Goal: Transaction & Acquisition: Obtain resource

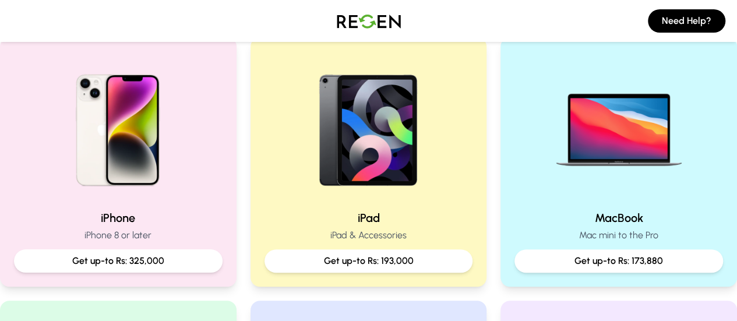
scroll to position [253, 0]
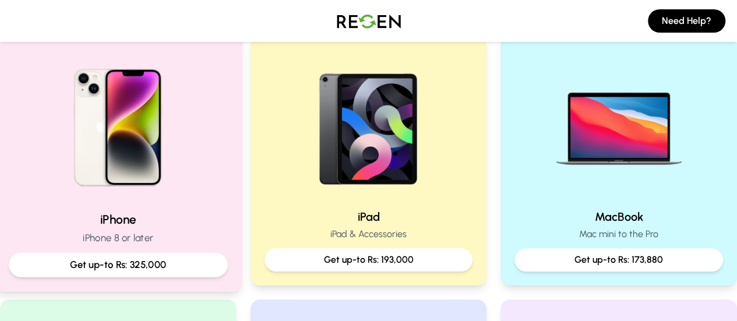
click at [168, 167] on img at bounding box center [118, 123] width 157 height 157
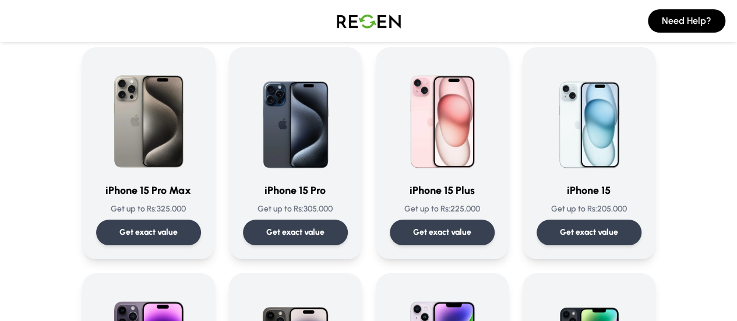
scroll to position [86, 0]
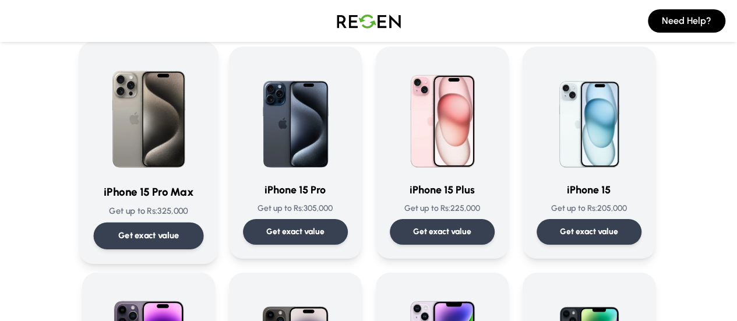
click at [122, 133] on img at bounding box center [148, 115] width 110 height 118
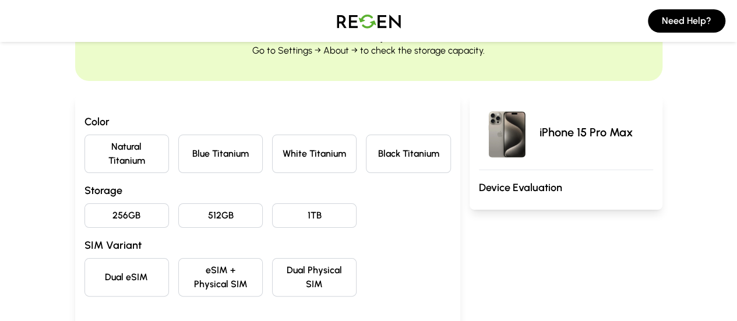
scroll to position [85, 0]
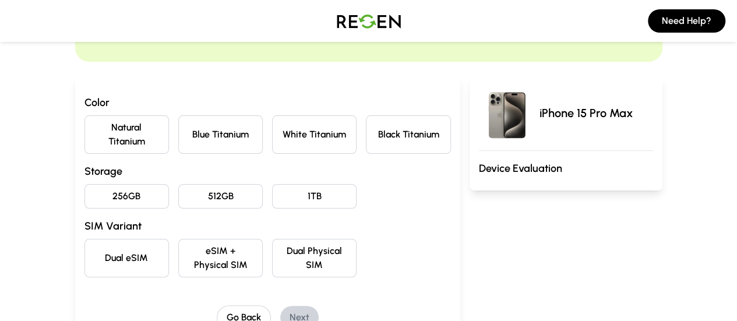
click at [379, 137] on button "Black Titanium" at bounding box center [408, 134] width 84 height 38
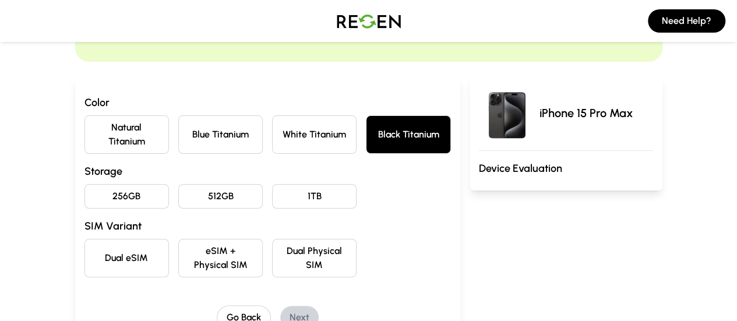
click at [84, 184] on button "256GB" at bounding box center [126, 196] width 84 height 24
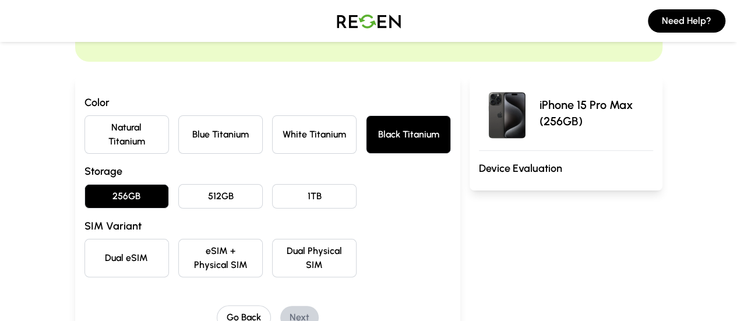
click at [84, 239] on button "Dual eSIM" at bounding box center [126, 258] width 84 height 38
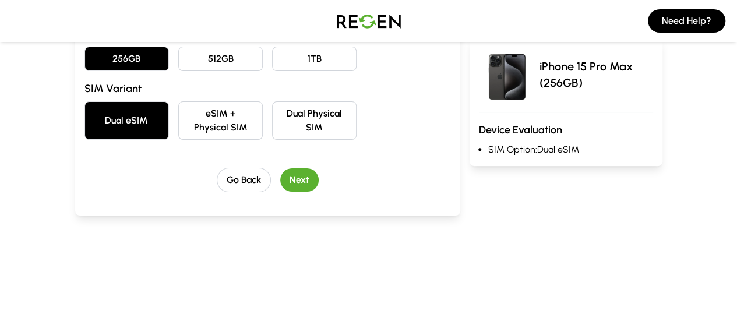
scroll to position [224, 0]
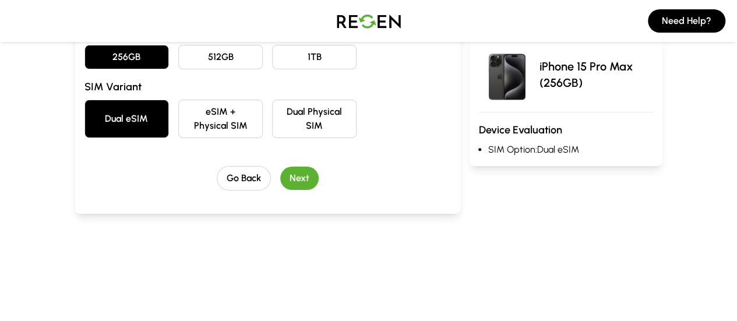
click at [285, 167] on button "Next" at bounding box center [299, 178] width 38 height 23
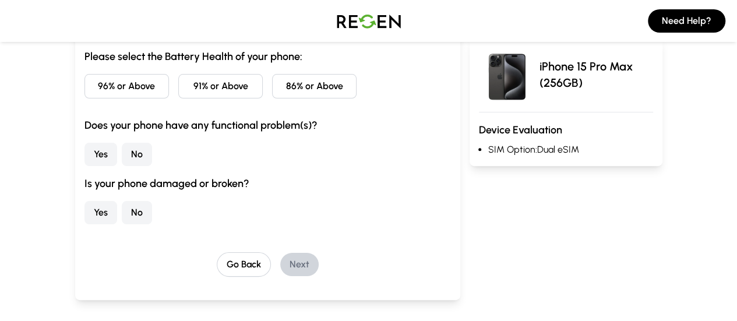
scroll to position [58, 0]
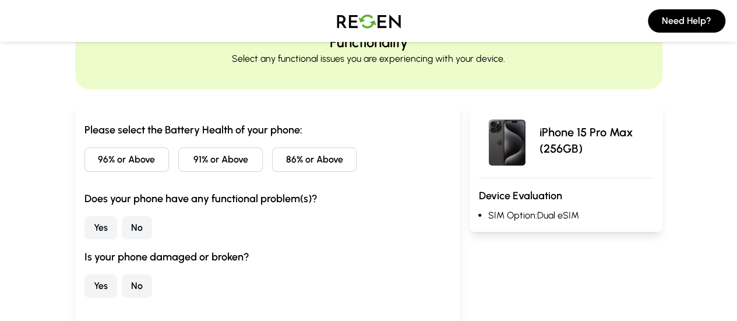
click at [193, 157] on button "91% or Above" at bounding box center [220, 159] width 84 height 24
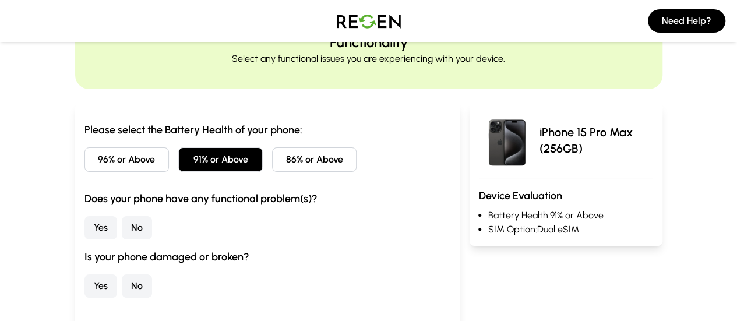
click at [122, 228] on button "No" at bounding box center [137, 227] width 30 height 23
click at [122, 281] on button "No" at bounding box center [137, 285] width 30 height 23
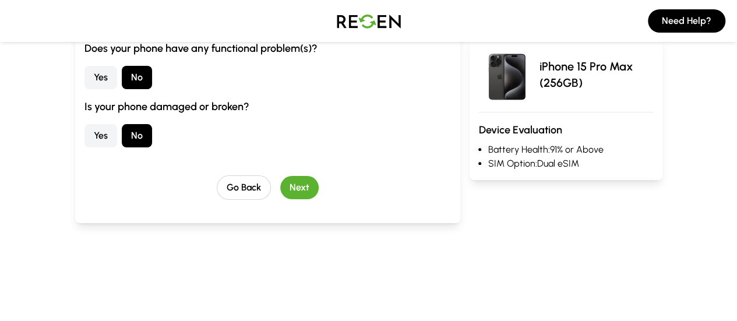
click at [280, 193] on button "Next" at bounding box center [299, 187] width 38 height 23
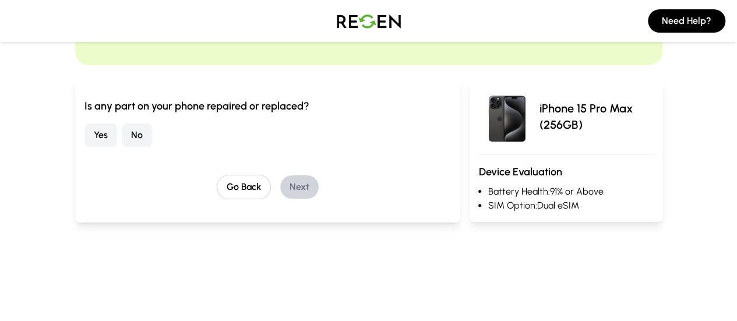
click at [122, 136] on button "No" at bounding box center [137, 134] width 30 height 23
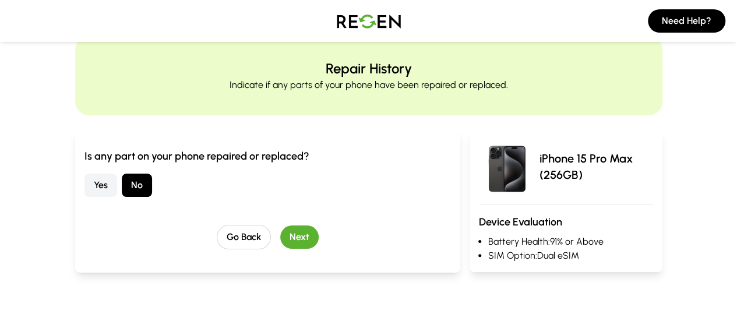
scroll to position [31, 0]
click at [288, 242] on button "Next" at bounding box center [299, 237] width 38 height 23
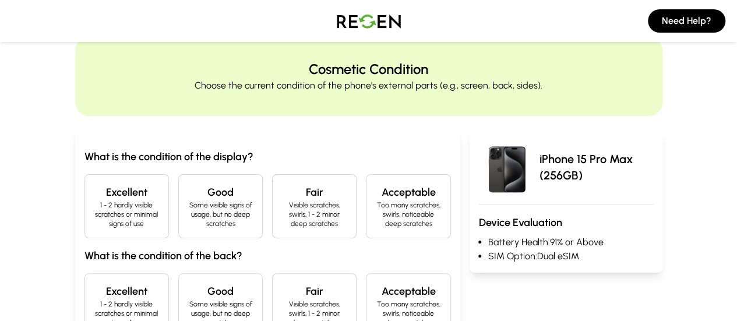
click at [94, 201] on p "1 - 2 hardly visible scratches or minimal signs of use" at bounding box center [126, 214] width 65 height 28
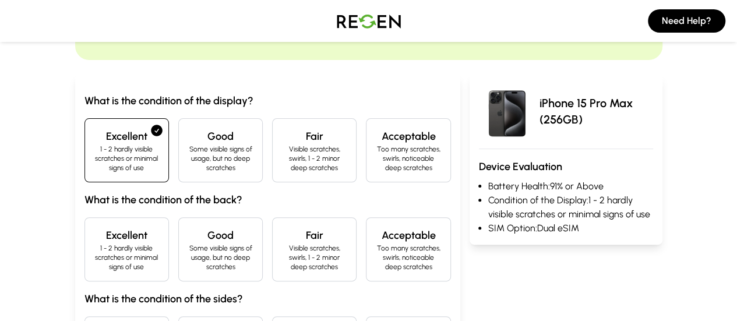
scroll to position [87, 0]
click at [84, 217] on div "Excellent 1 - 2 hardly visible scratches or minimal signs of use" at bounding box center [126, 249] width 84 height 64
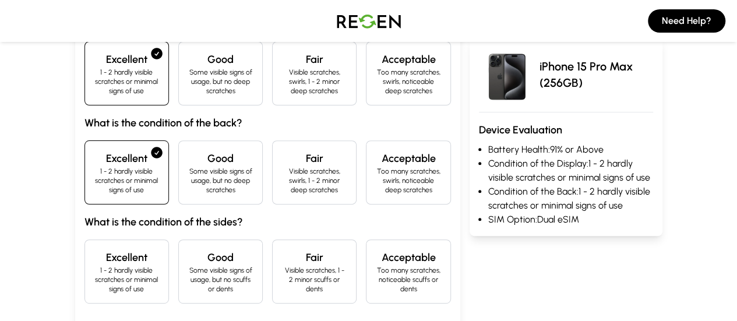
scroll to position [166, 0]
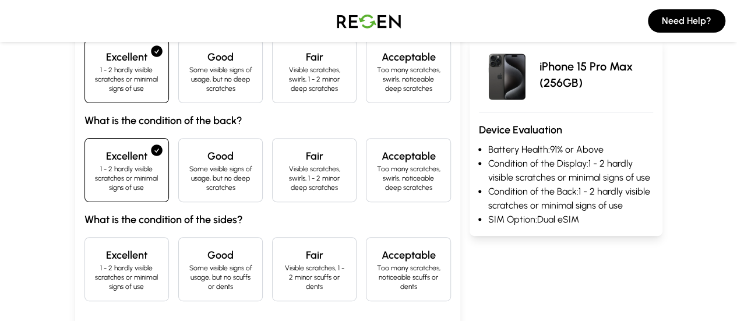
click at [84, 237] on div "Excellent 1 - 2 hardly visible scratches or minimal signs of use" at bounding box center [126, 269] width 84 height 64
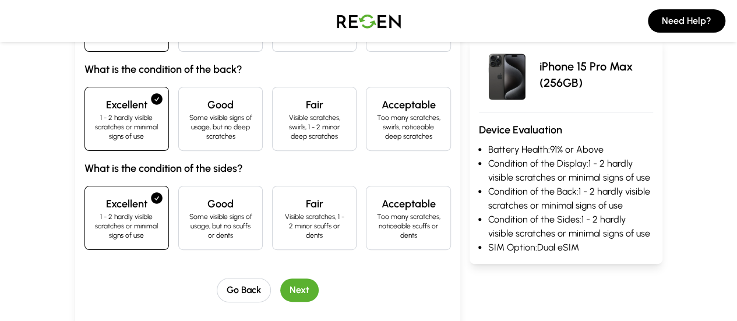
click at [282, 278] on button "Next" at bounding box center [299, 289] width 38 height 23
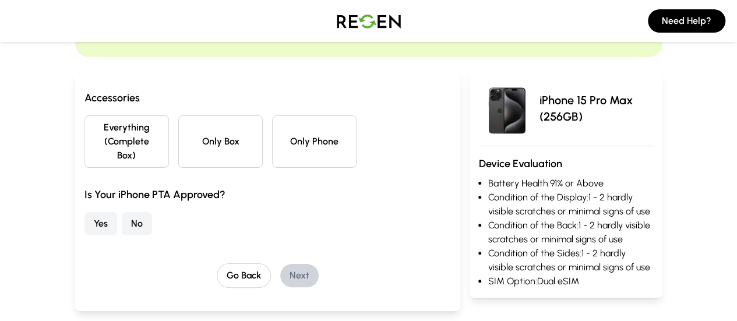
click at [276, 135] on button "Only Phone" at bounding box center [314, 141] width 84 height 52
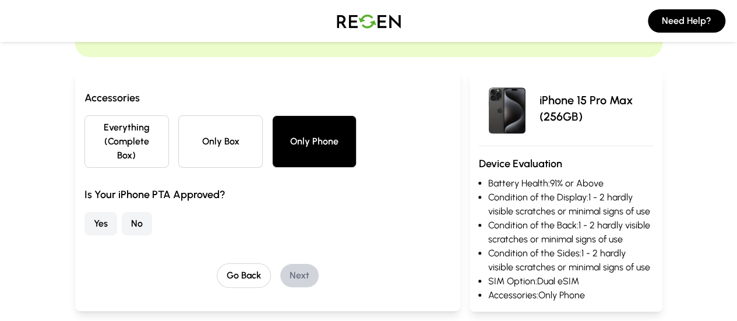
click at [122, 212] on button "No" at bounding box center [137, 223] width 30 height 23
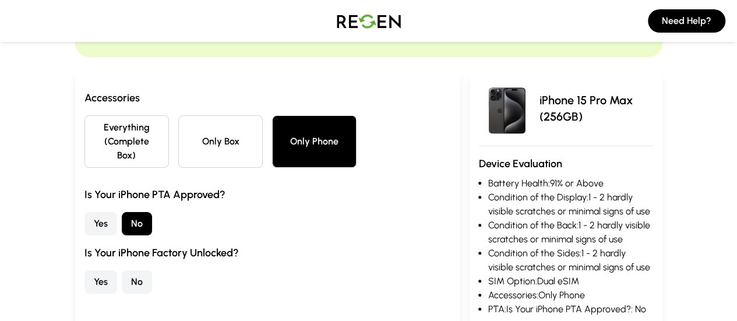
click at [84, 270] on button "Yes" at bounding box center [100, 281] width 33 height 23
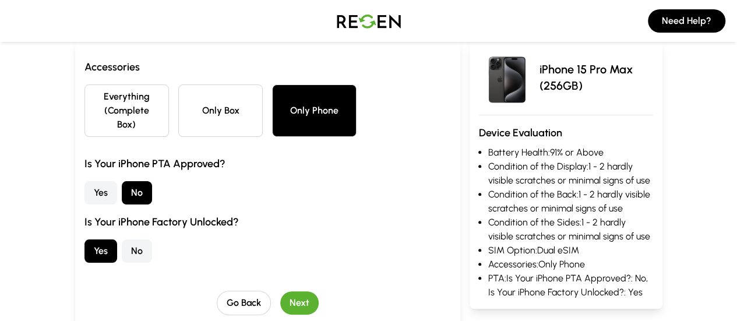
scroll to position [126, 0]
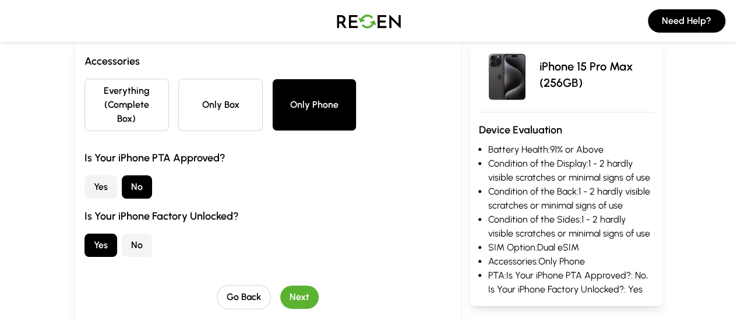
click at [280, 285] on button "Next" at bounding box center [299, 296] width 38 height 23
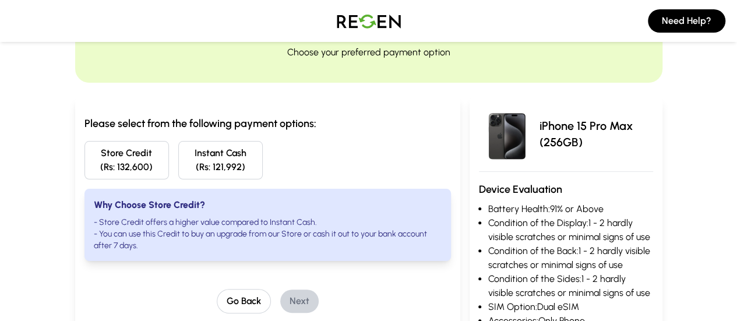
scroll to position [63, 0]
click at [179, 164] on button "Instant Cash (Rs: 121,992)" at bounding box center [220, 161] width 84 height 38
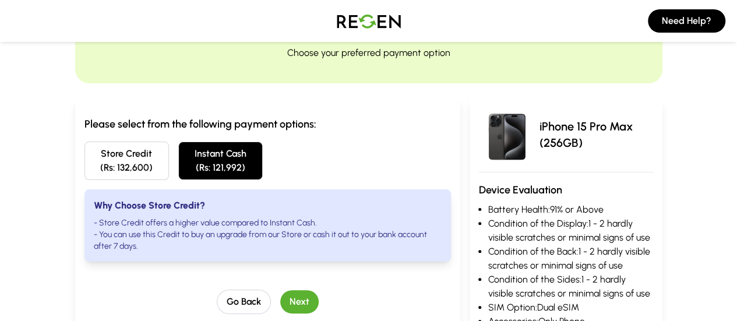
click at [84, 160] on button "Store Credit (Rs: 132,600)" at bounding box center [126, 161] width 84 height 38
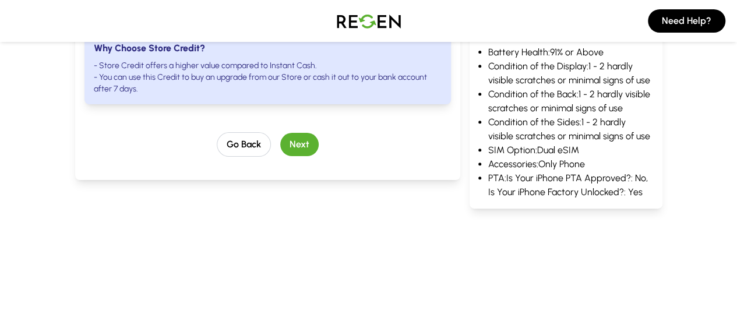
scroll to position [0, 0]
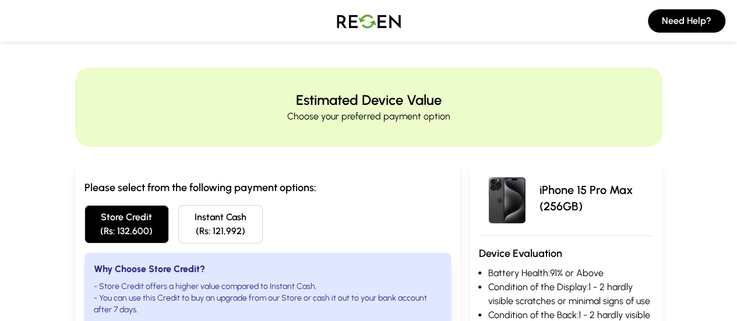
click at [382, 24] on img at bounding box center [369, 21] width 82 height 33
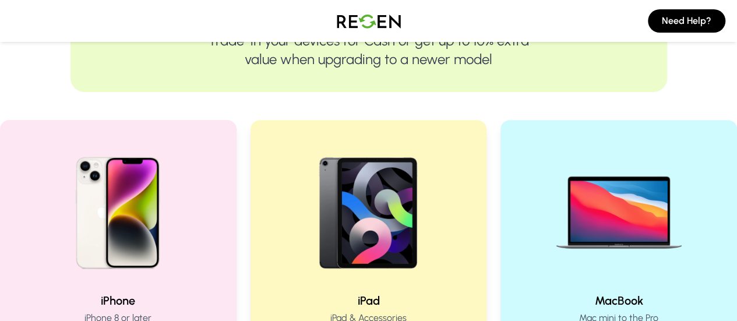
scroll to position [171, 0]
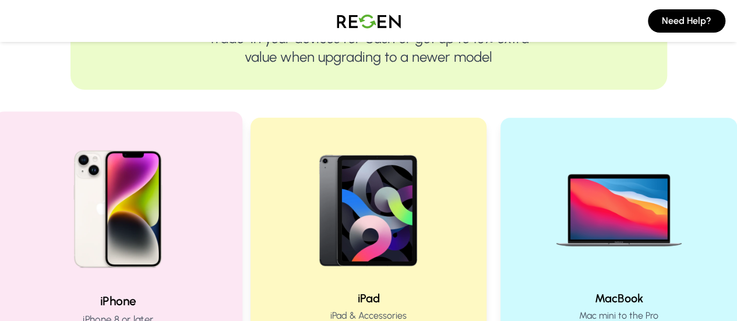
click at [201, 194] on div at bounding box center [118, 204] width 219 height 157
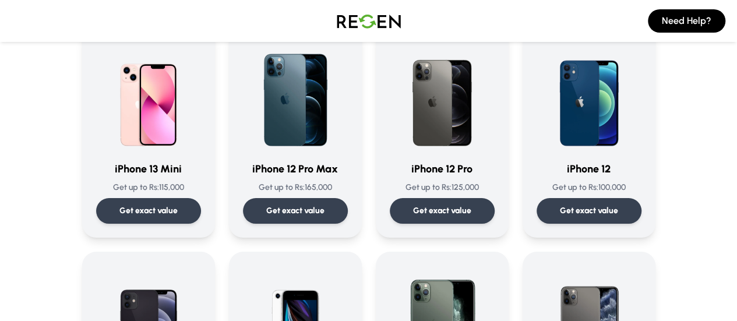
scroll to position [804, 0]
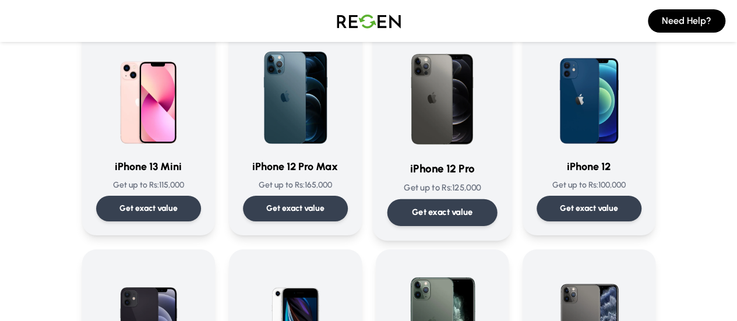
click at [465, 180] on div "iPhone 12 Pro Get up to Rs: 125,000 Get exact value" at bounding box center [442, 129] width 110 height 193
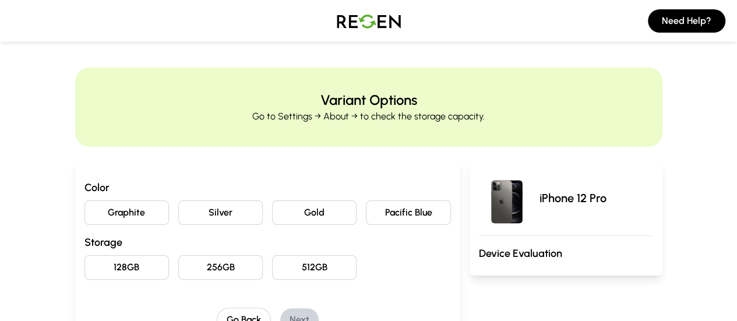
click at [396, 215] on button "Pacific Blue" at bounding box center [408, 212] width 84 height 24
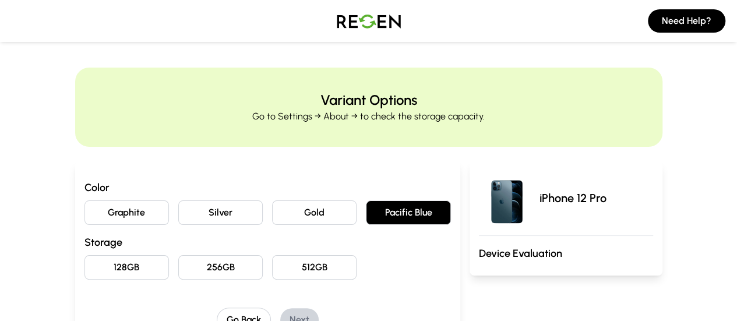
click at [97, 261] on button "128GB" at bounding box center [126, 267] width 84 height 24
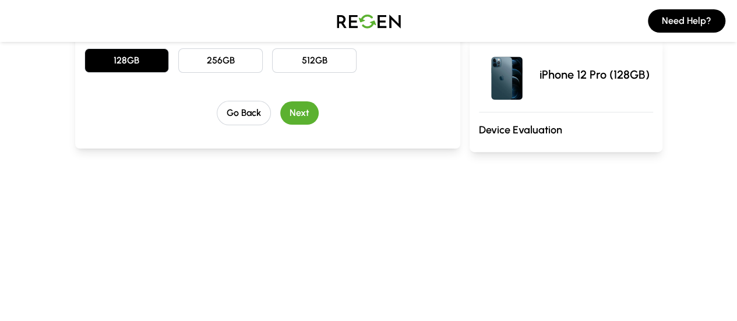
scroll to position [207, 0]
click at [280, 111] on button "Next" at bounding box center [299, 112] width 38 height 23
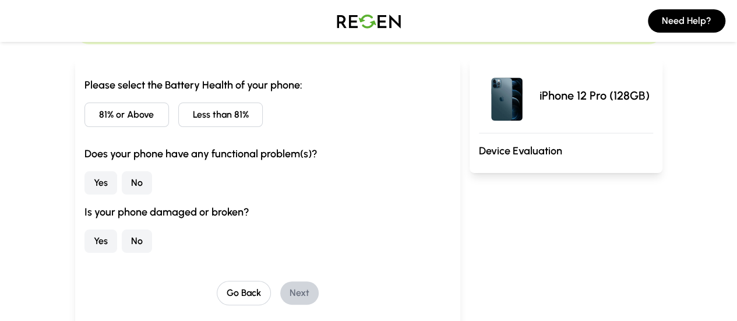
scroll to position [103, 0]
click at [92, 117] on button "81% or Above" at bounding box center [126, 115] width 84 height 24
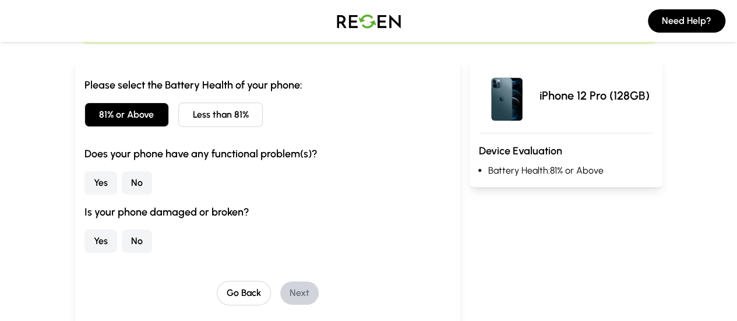
click at [122, 187] on button "No" at bounding box center [137, 182] width 30 height 23
click at [122, 238] on button "No" at bounding box center [137, 240] width 30 height 23
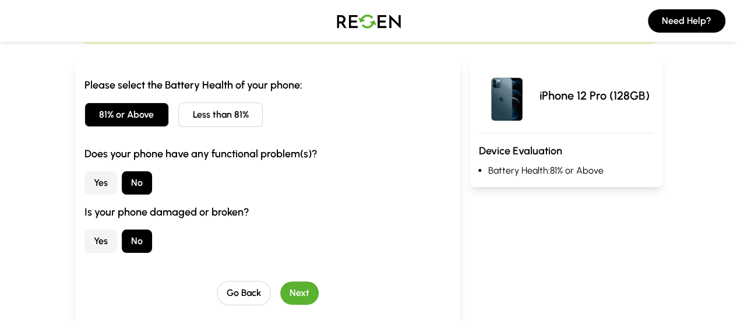
click at [280, 295] on button "Next" at bounding box center [299, 292] width 38 height 23
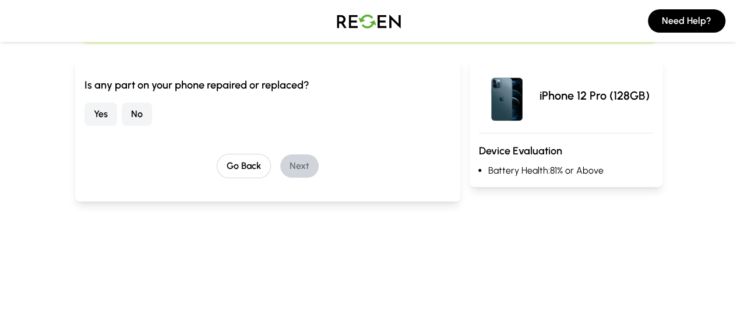
click at [122, 121] on button "No" at bounding box center [137, 114] width 30 height 23
click at [280, 163] on button "Next" at bounding box center [299, 165] width 38 height 23
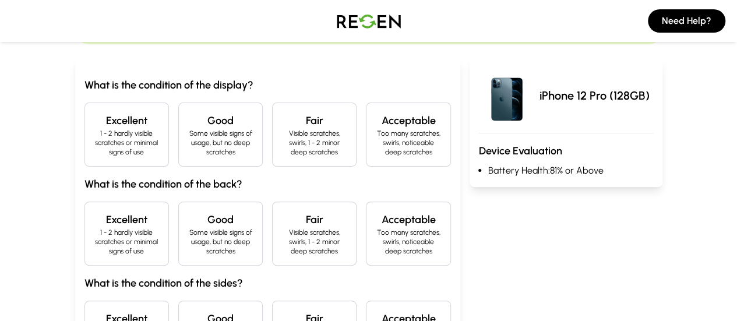
click at [94, 112] on h4 "Excellent" at bounding box center [126, 120] width 65 height 16
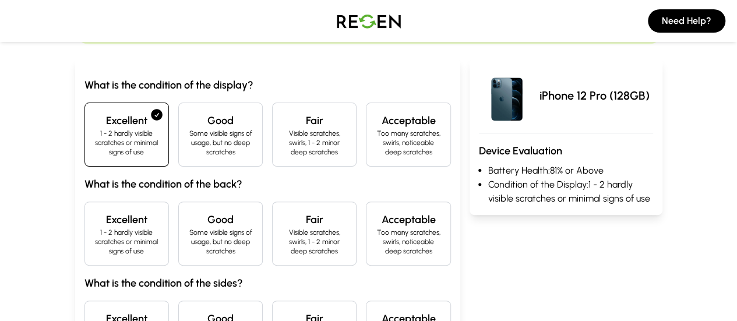
click at [84, 182] on h3 "What is the condition of the back?" at bounding box center [267, 184] width 366 height 16
click at [84, 202] on div "Excellent 1 - 2 hardly visible scratches or minimal signs of use" at bounding box center [126, 234] width 84 height 64
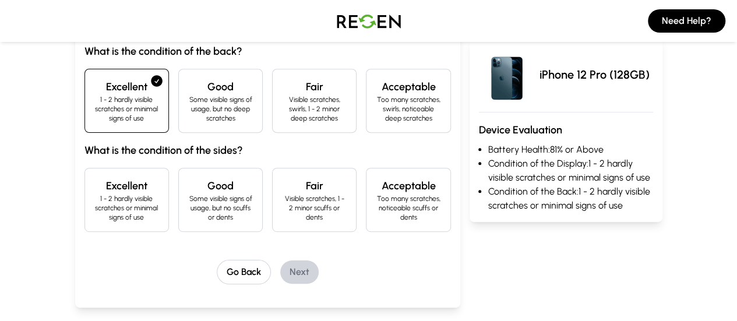
scroll to position [236, 0]
click at [84, 196] on div "Excellent 1 - 2 hardly visible scratches or minimal signs of use" at bounding box center [126, 199] width 84 height 64
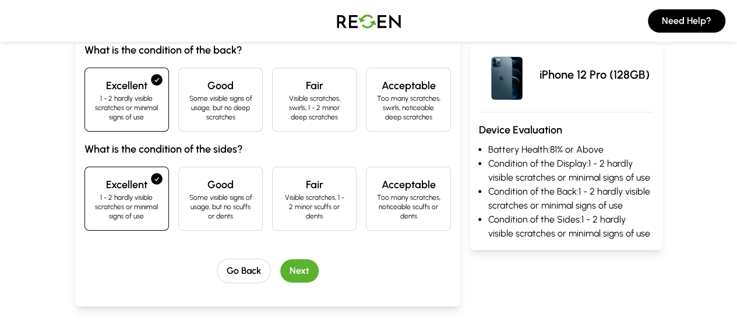
click at [280, 259] on button "Next" at bounding box center [299, 270] width 38 height 23
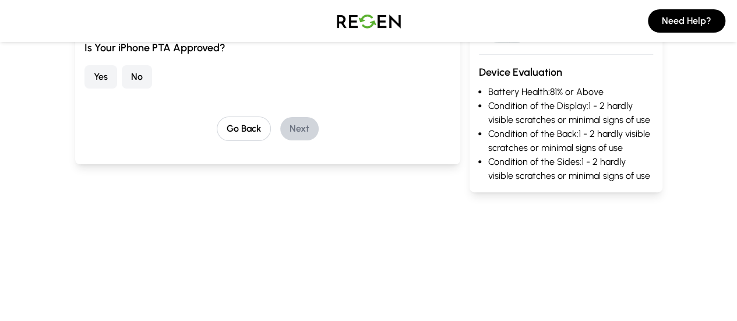
scroll to position [109, 0]
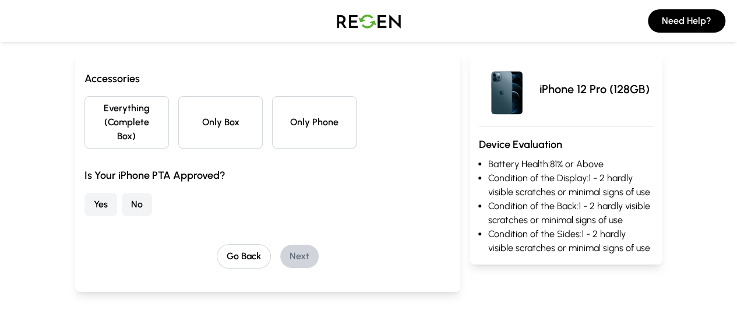
click at [285, 119] on button "Only Phone" at bounding box center [314, 122] width 84 height 52
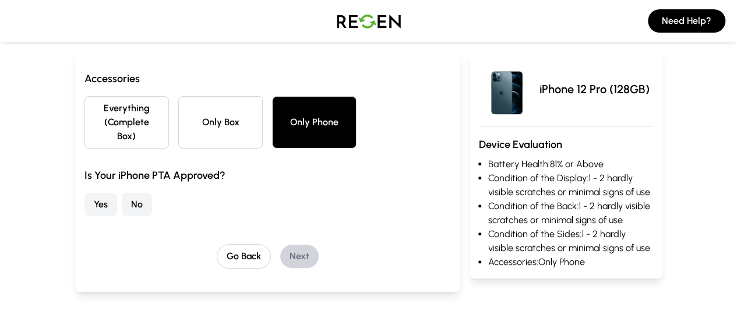
click at [84, 193] on button "Yes" at bounding box center [100, 204] width 33 height 23
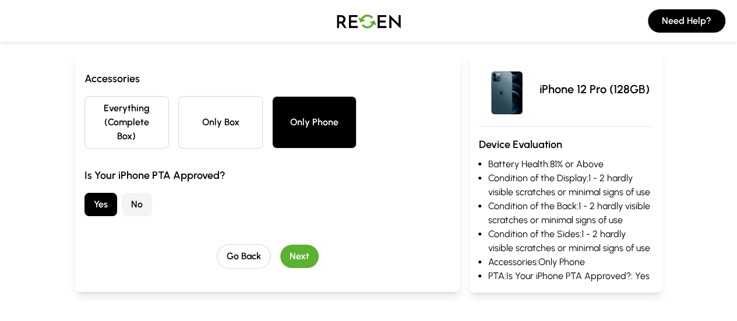
click at [280, 245] on button "Next" at bounding box center [299, 256] width 38 height 23
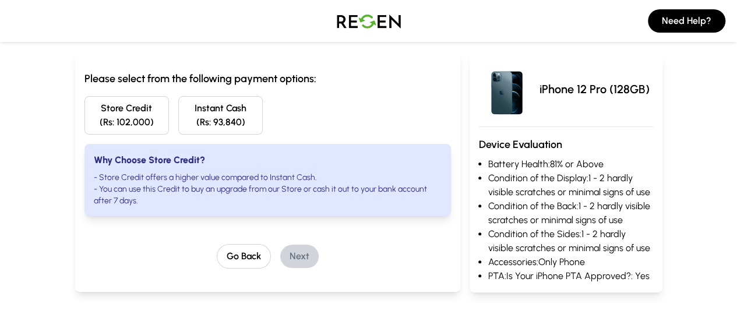
click at [114, 114] on button "Store Credit (Rs: 102,000)" at bounding box center [126, 115] width 84 height 38
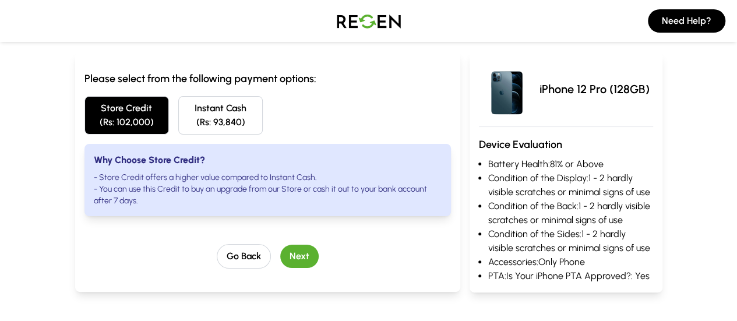
scroll to position [0, 0]
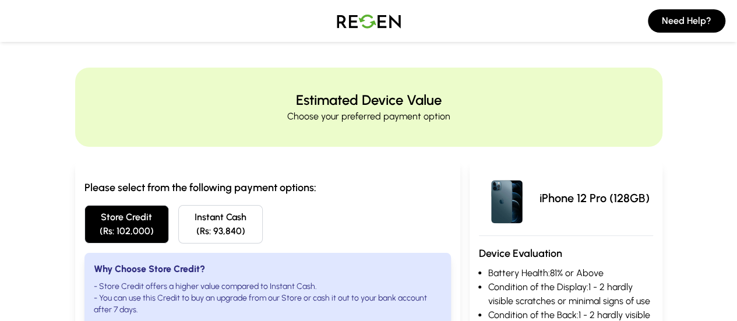
click at [394, 22] on img at bounding box center [369, 21] width 82 height 33
